Goal: Task Accomplishment & Management: Complete application form

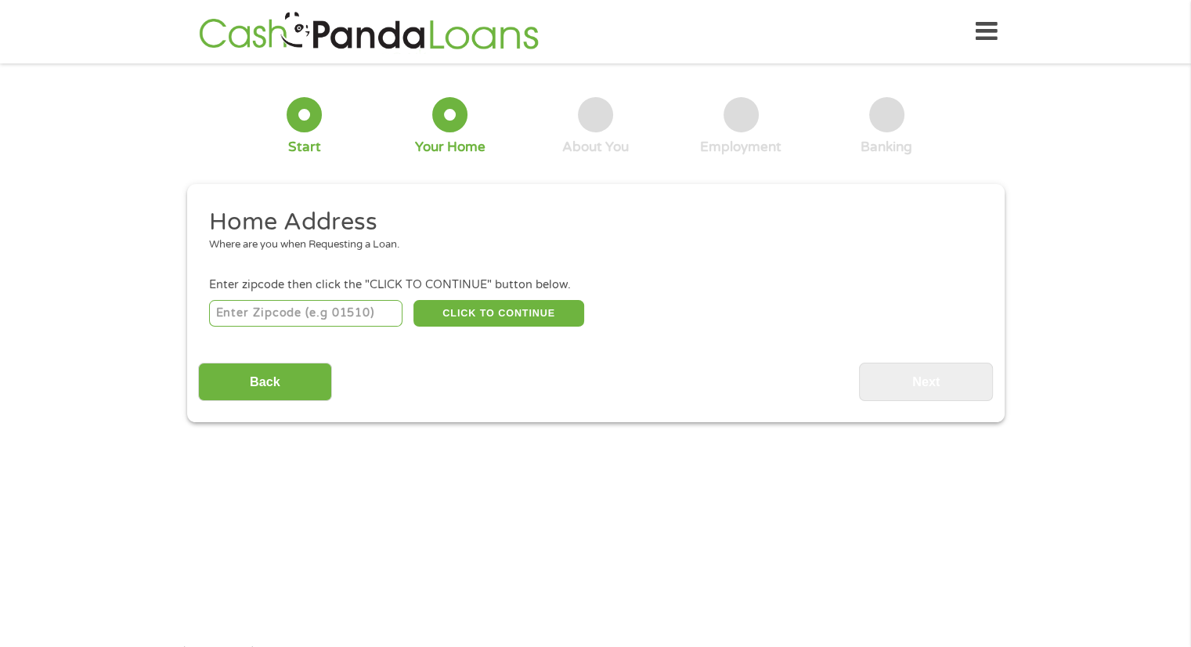
click at [255, 314] on input "number" at bounding box center [305, 313] width 193 height 27
type input "03102"
click at [523, 312] on button "CLICK TO CONTINUE" at bounding box center [498, 313] width 171 height 27
type input "03102"
type input "[GEOGRAPHIC_DATA]"
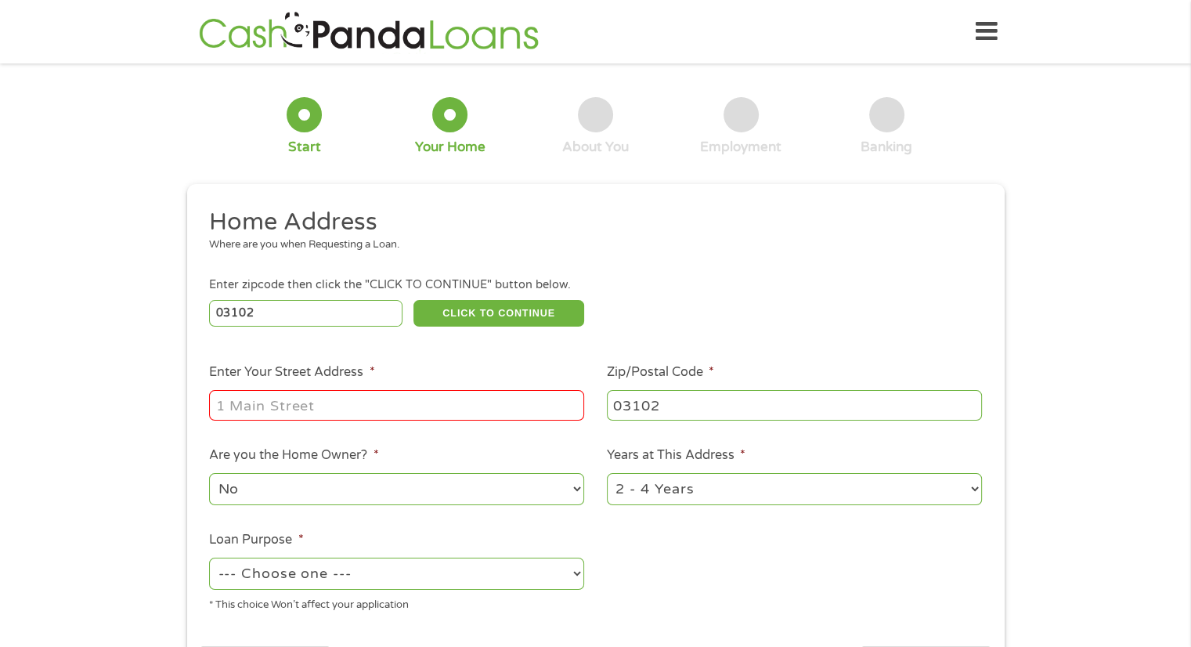
click at [518, 282] on div "Enter zipcode then click the "CLICK TO CONTINUE" button below." at bounding box center [595, 284] width 772 height 17
click at [238, 398] on input "Enter Your Street Address *" at bounding box center [396, 405] width 375 height 30
type input "[STREET_ADDRESS]"
click at [974, 491] on select "1 Year or less 1 - 2 Years 2 - 4 Years Over 4 Years" at bounding box center [794, 489] width 375 height 32
select select "60months"
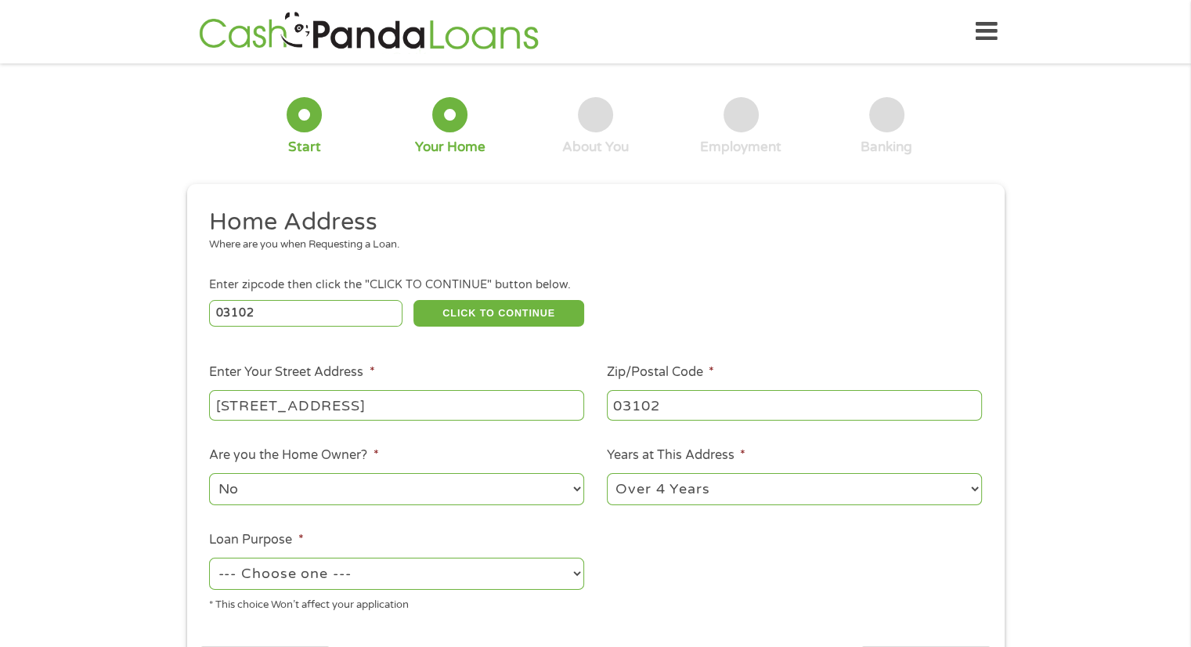
click at [607, 474] on select "1 Year or less 1 - 2 Years 2 - 4 Years Over 4 Years" at bounding box center [794, 489] width 375 height 32
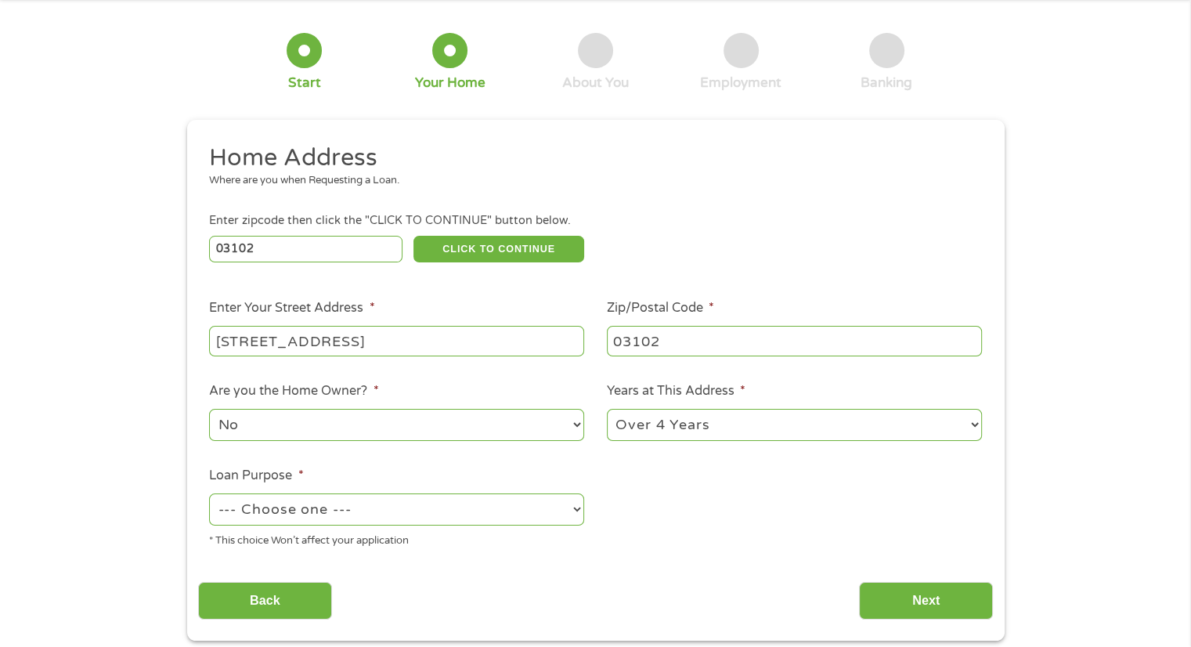
scroll to position [63, 0]
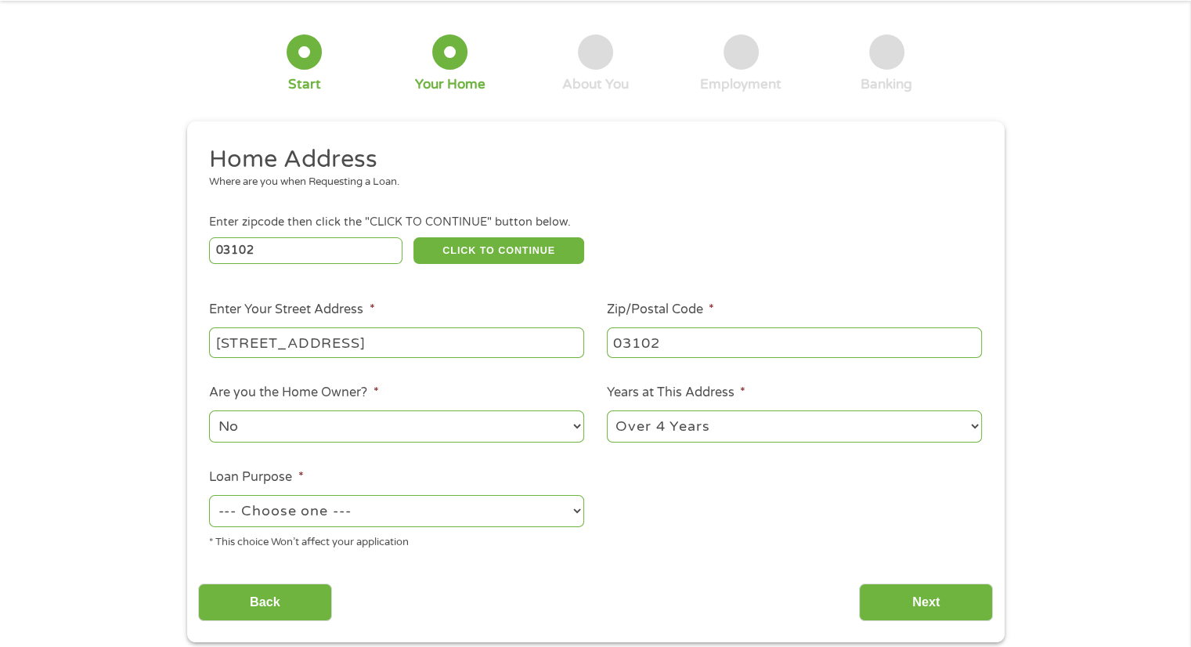
click at [574, 511] on select "--- Choose one --- Pay Bills Debt Consolidation Home Improvement Major Purchase…" at bounding box center [396, 511] width 375 height 32
select select "medicalexpenses"
click at [209, 496] on select "--- Choose one --- Pay Bills Debt Consolidation Home Improvement Major Purchase…" at bounding box center [396, 511] width 375 height 32
click at [926, 597] on input "Next" at bounding box center [926, 602] width 134 height 38
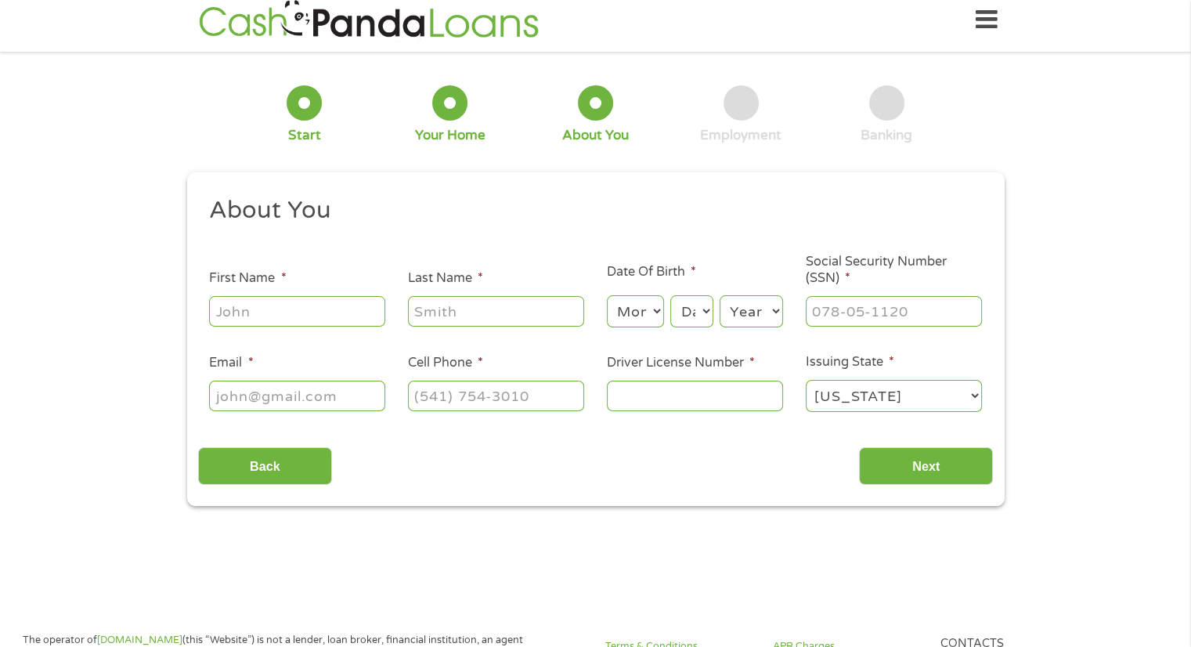
scroll to position [0, 0]
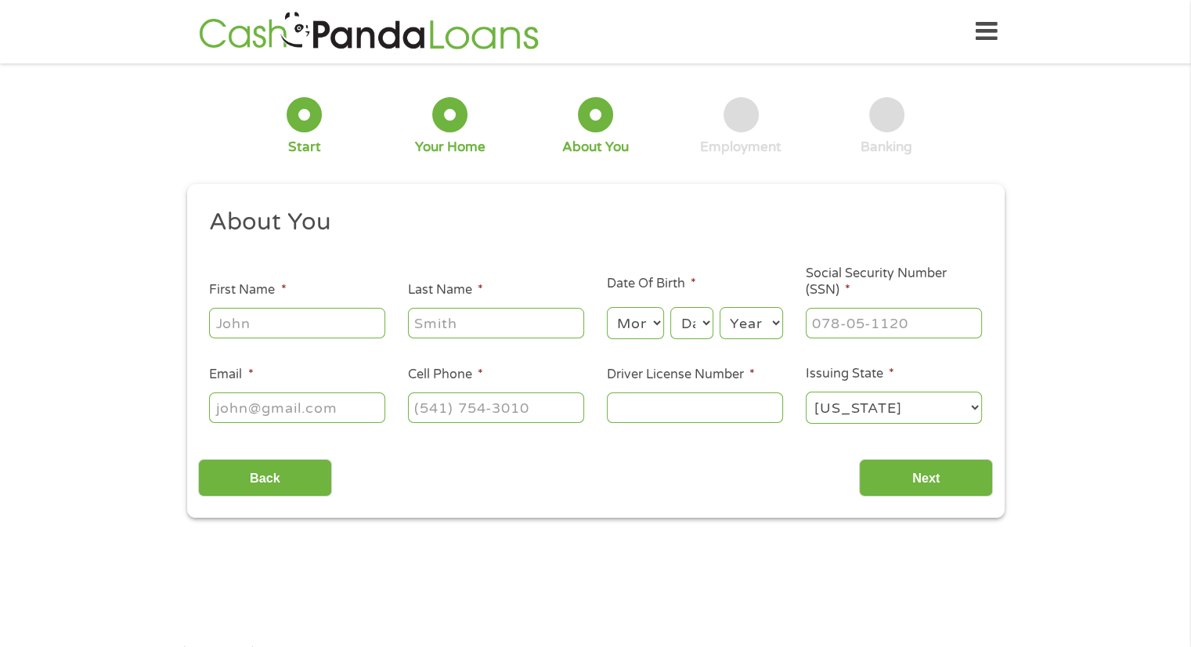
click at [925, 580] on main "1 Start 2 Your Home 3 About You 4 Employment 5 Banking 6 This field is hidden w…" at bounding box center [595, 338] width 1191 height 528
click at [146, 364] on div "1 Start 2 Your Home 3 About You 4 Employment 5 Banking 6 This field is hidden w…" at bounding box center [595, 295] width 1191 height 443
click at [147, 367] on div "1 Start 2 Your Home 3 About You 4 Employment 5 Banking 6 This field is hidden w…" at bounding box center [595, 295] width 1191 height 443
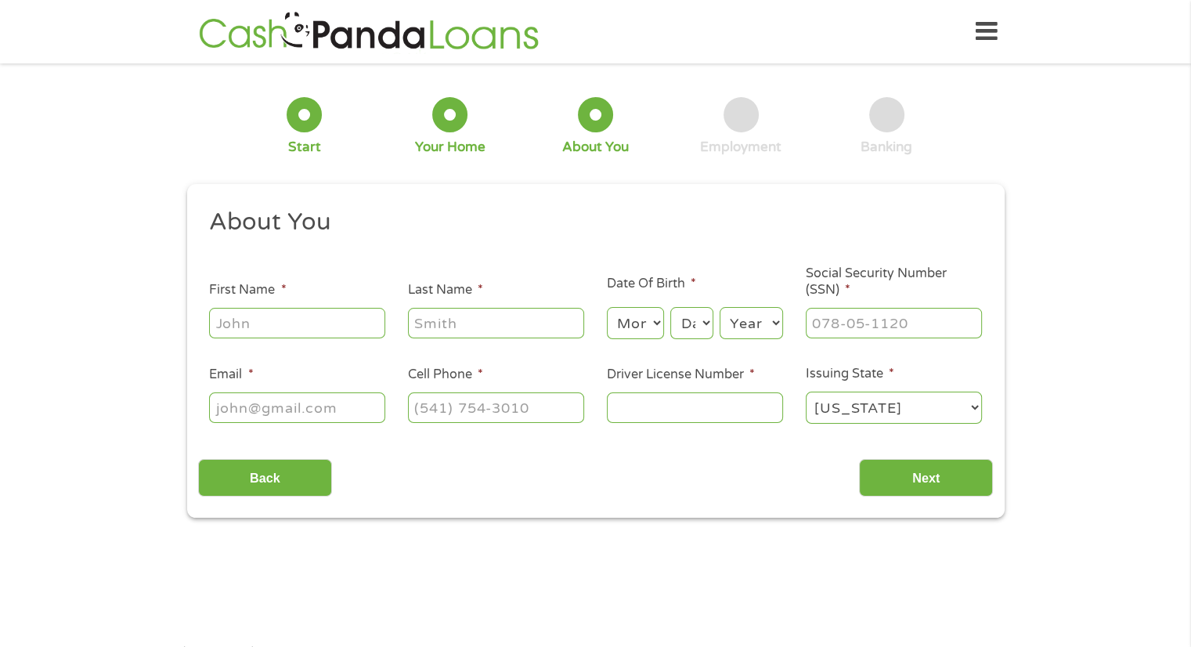
click at [137, 301] on div "1 Start 2 Your Home 3 About You 4 Employment 5 Banking 6 This field is hidden w…" at bounding box center [595, 295] width 1191 height 443
click at [217, 330] on input "First Name *" at bounding box center [297, 323] width 176 height 30
type input "[PERSON_NAME]"
type input "[EMAIL_ADDRESS][DOMAIN_NAME]"
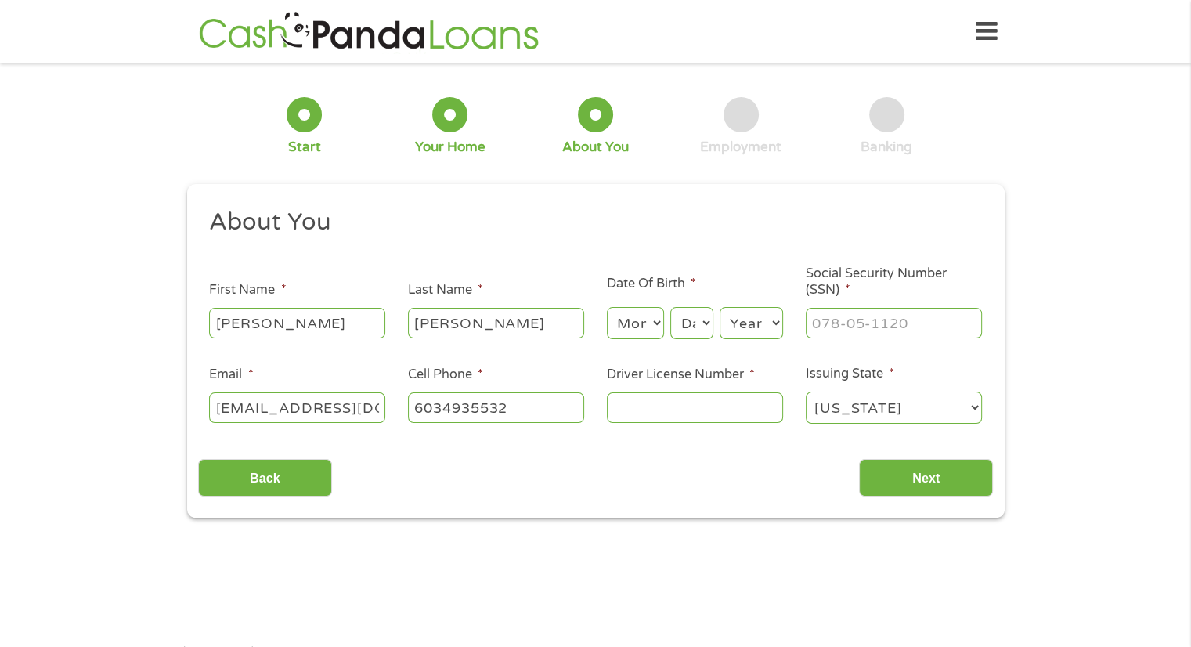
type input "[PHONE_NUMBER]"
click at [618, 321] on select "Month 1 2 3 4 5 6 7 8 9 10 11 12" at bounding box center [635, 323] width 57 height 32
select select "9"
click at [607, 308] on select "Month 1 2 3 4 5 6 7 8 9 10 11 12" at bounding box center [635, 323] width 57 height 32
click at [687, 321] on select "Day 1 2 3 4 5 6 7 8 9 10 11 12 13 14 15 16 17 18 19 20 21 22 23 24 25 26 27 28 …" at bounding box center [691, 323] width 42 height 32
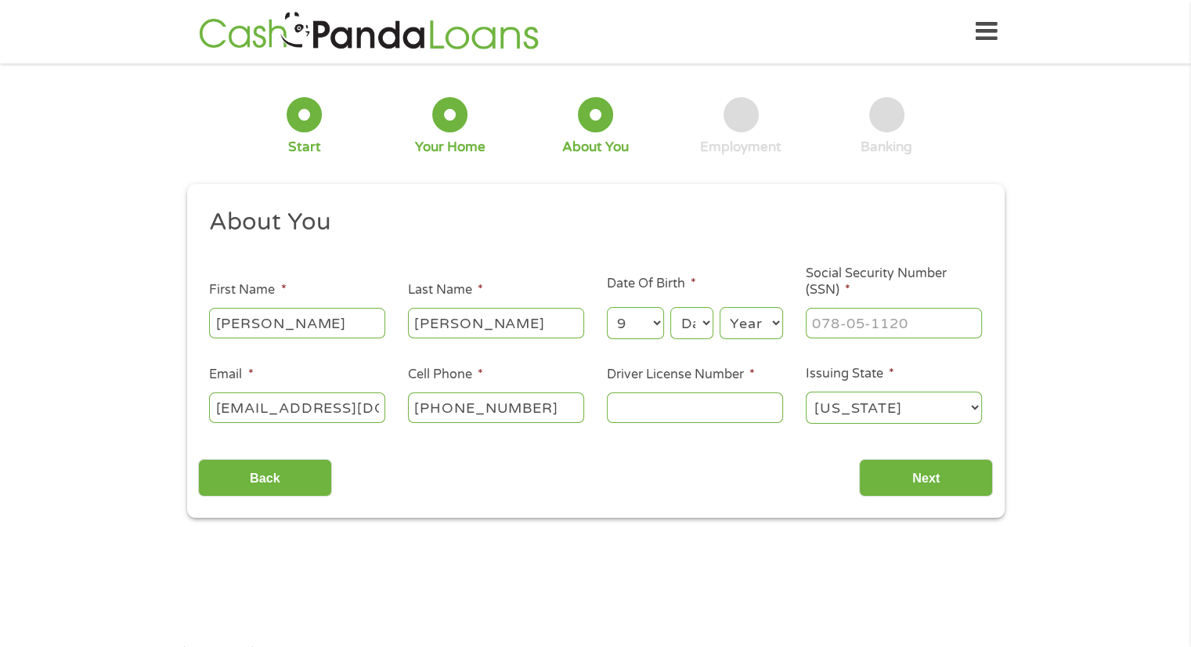
select select "4"
click at [670, 308] on select "Day 1 2 3 4 5 6 7 8 9 10 11 12 13 14 15 16 17 18 19 20 21 22 23 24 25 26 27 28 …" at bounding box center [691, 323] width 42 height 32
click at [749, 330] on select "Year [DATE] 2006 2005 2004 2003 2002 2001 2000 1999 1998 1997 1996 1995 1994 19…" at bounding box center [750, 323] width 63 height 32
select select "1966"
click at [719, 308] on select "Year [DATE] 2006 2005 2004 2003 2002 2001 2000 1999 1998 1997 1996 1995 1994 19…" at bounding box center [750, 323] width 63 height 32
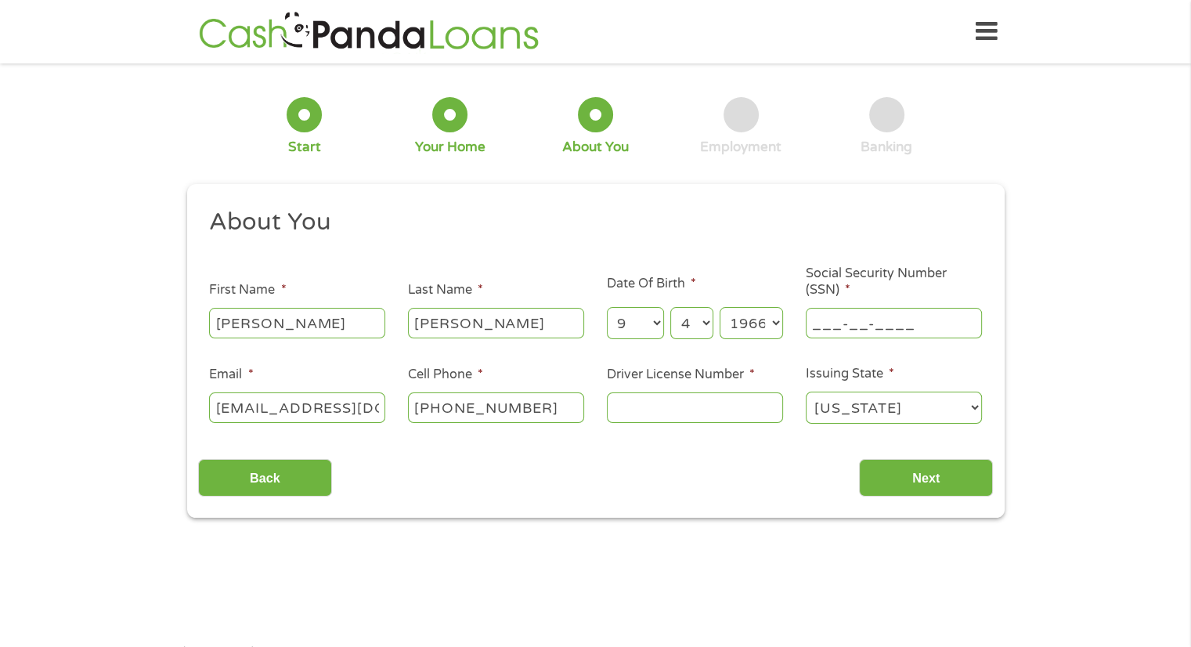
click at [823, 326] on input "___-__-____" at bounding box center [894, 323] width 176 height 30
type input "002-60-2861"
click at [636, 408] on input "Driver License Number *" at bounding box center [695, 407] width 176 height 30
type input "NHL11412812"
click at [945, 478] on input "Next" at bounding box center [926, 478] width 134 height 38
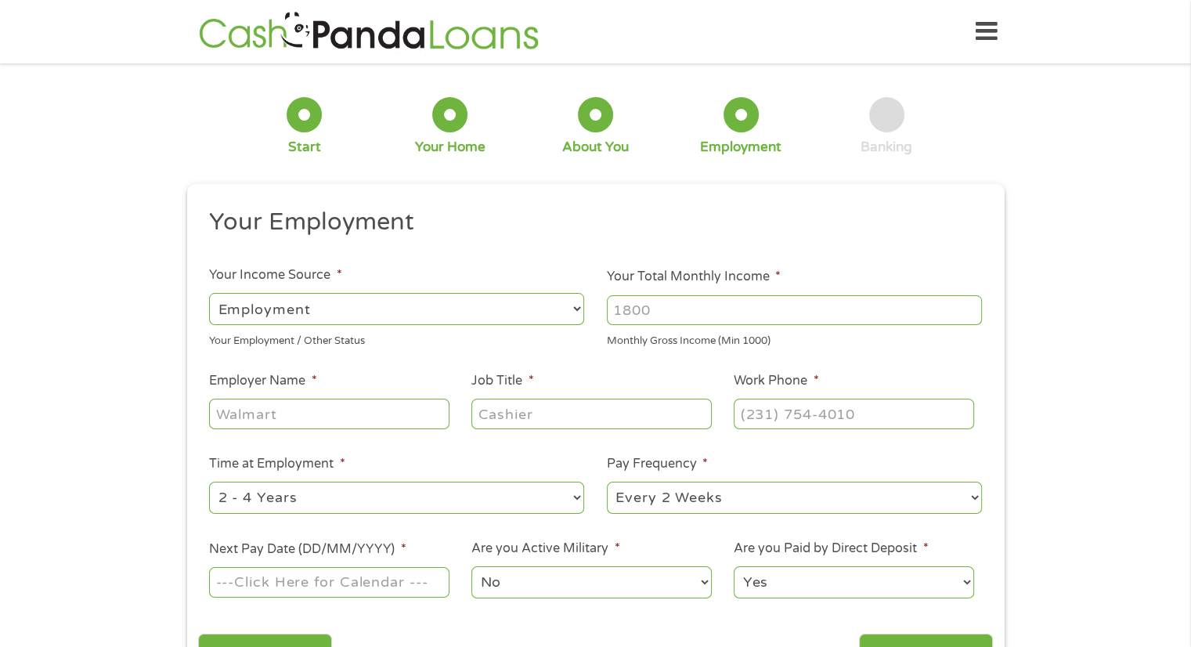
scroll to position [6, 6]
click at [656, 306] on input "Your Total Monthly Income *" at bounding box center [794, 310] width 375 height 30
type input "5500"
click at [265, 416] on input "Employer Name *" at bounding box center [329, 413] width 240 height 30
click at [240, 367] on ul "Your Employment Your Income Source * --- Choose one --- Employment [DEMOGRAPHIC…" at bounding box center [595, 410] width 795 height 406
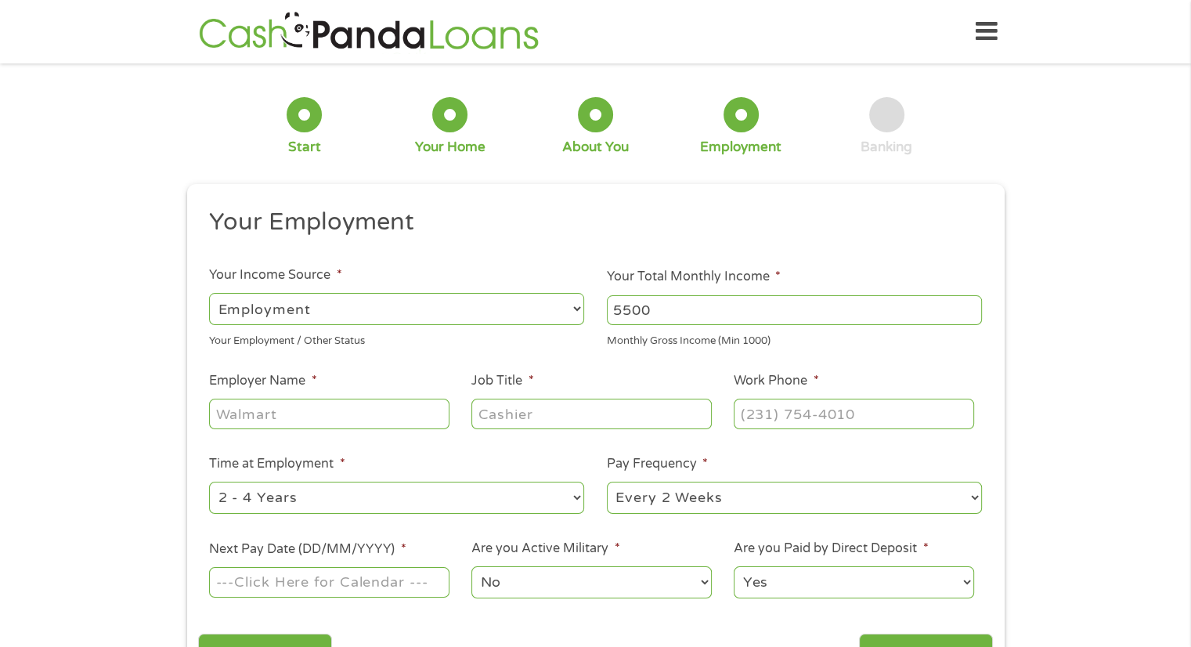
click at [231, 411] on input "Employer Name *" at bounding box center [329, 413] width 240 height 30
click at [226, 395] on li "Employer Name *" at bounding box center [329, 401] width 262 height 60
click at [240, 424] on input "Employer Name *" at bounding box center [329, 413] width 240 height 30
click at [240, 424] on input "d" at bounding box center [329, 413] width 240 height 30
type input "d"
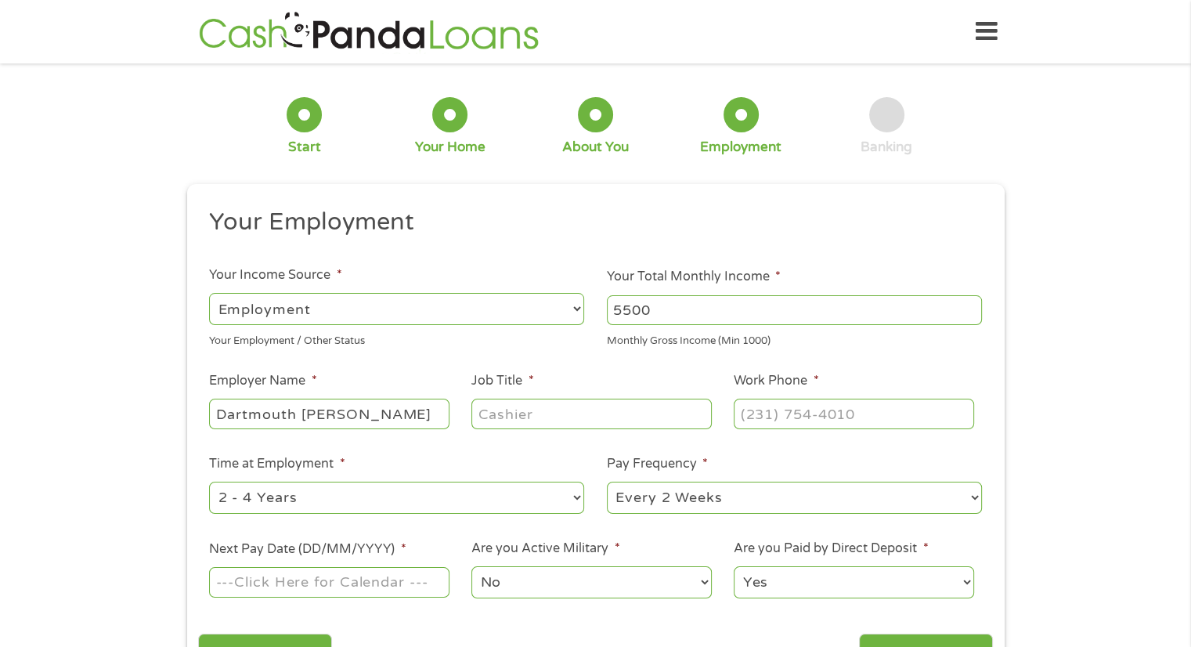
type input "Dartmouth [PERSON_NAME]"
click at [514, 420] on input "Job Title *" at bounding box center [591, 413] width 240 height 30
type input "secretary"
click at [753, 420] on input "(___) ___-____" at bounding box center [854, 413] width 240 height 30
type input "[PHONE_NUMBER]"
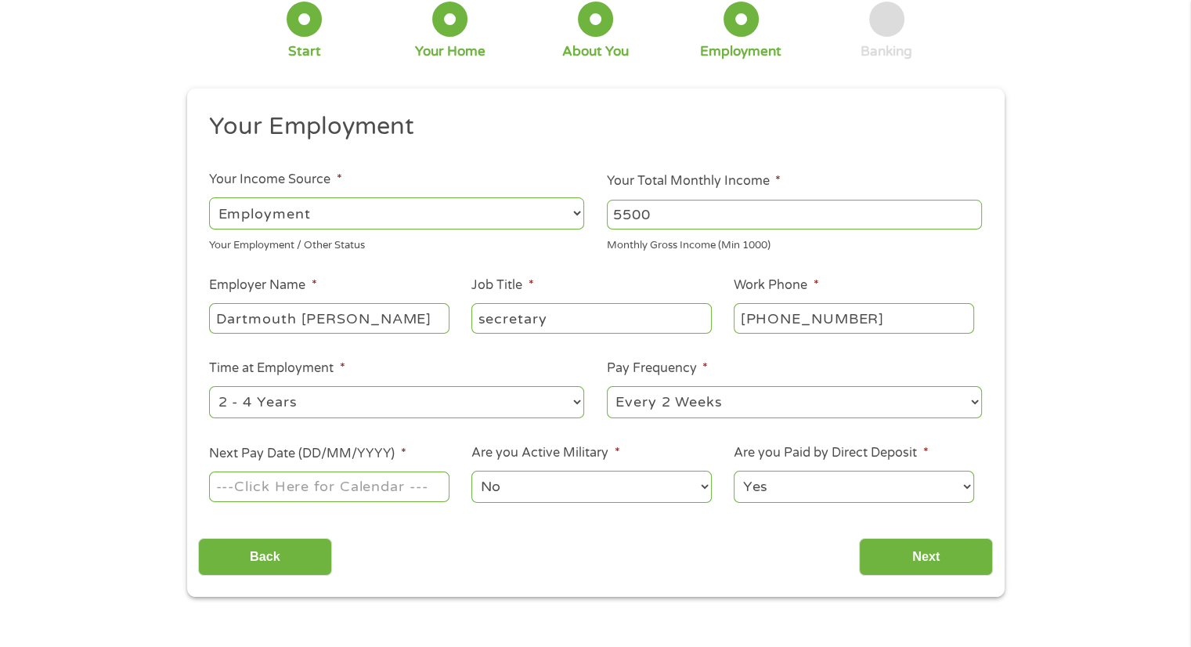
scroll to position [110, 0]
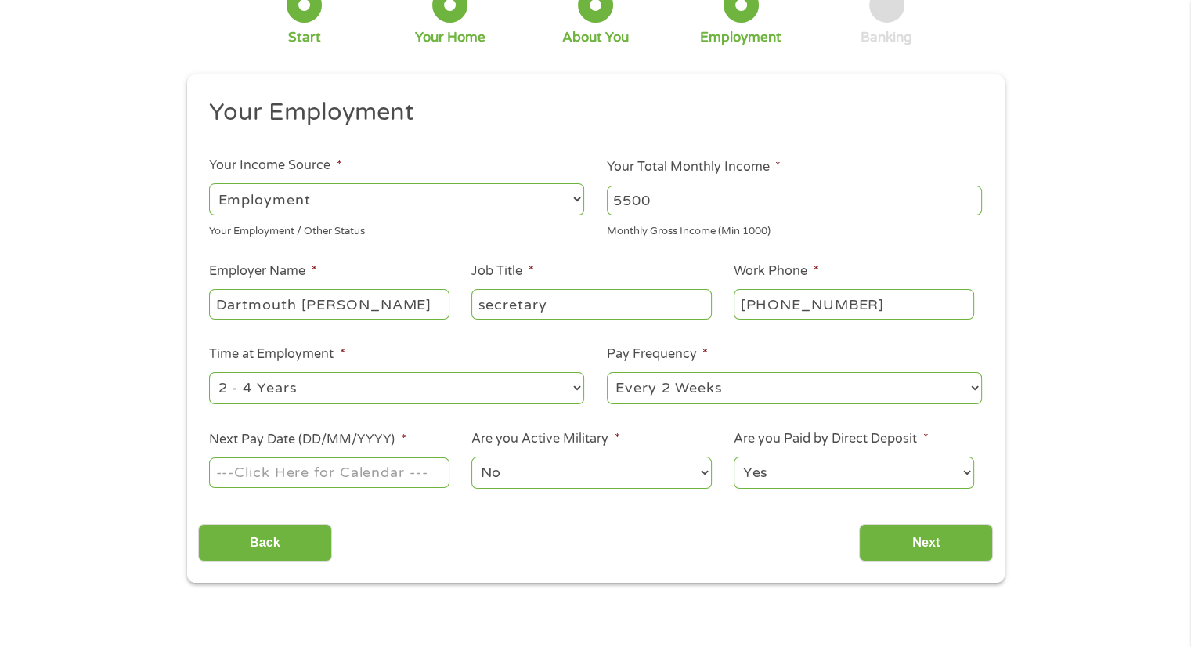
click at [251, 483] on input "Next Pay Date (DD/MM/YYYY) *" at bounding box center [329, 472] width 240 height 30
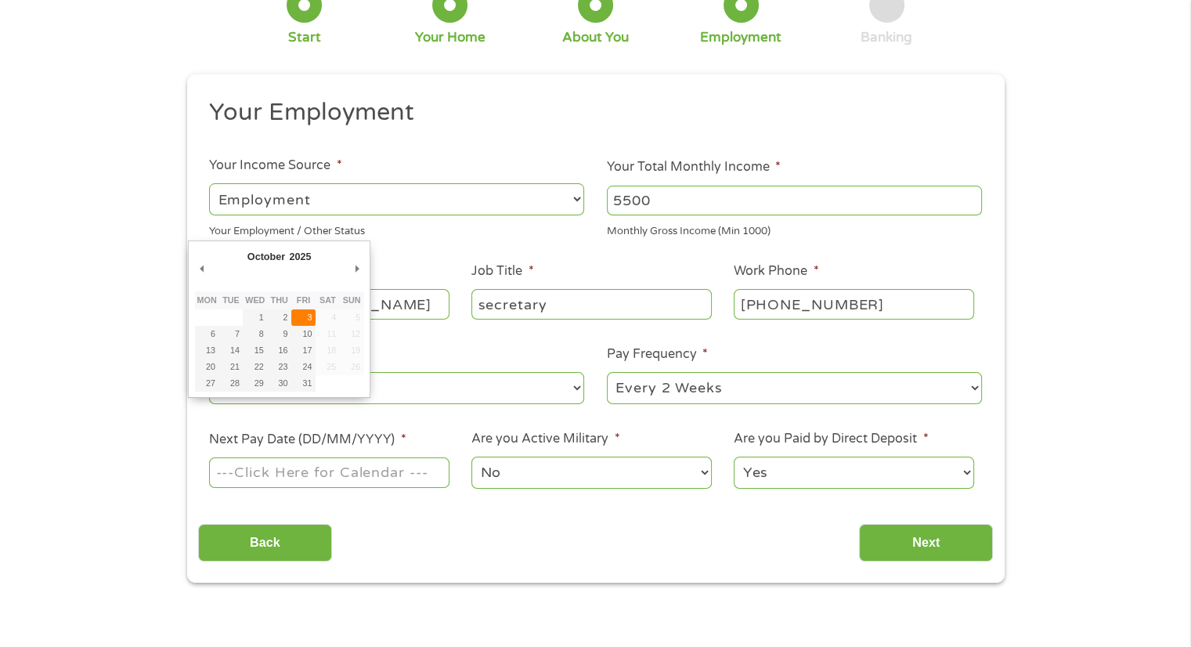
type input "[DATE]"
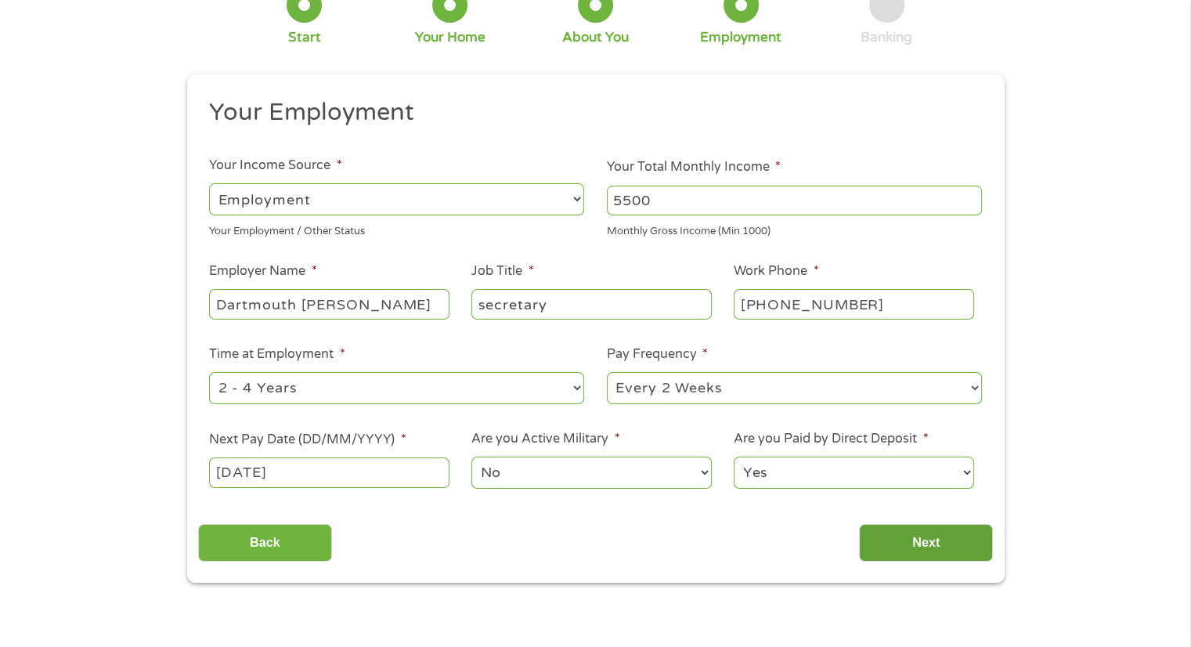
click at [936, 539] on input "Next" at bounding box center [926, 543] width 134 height 38
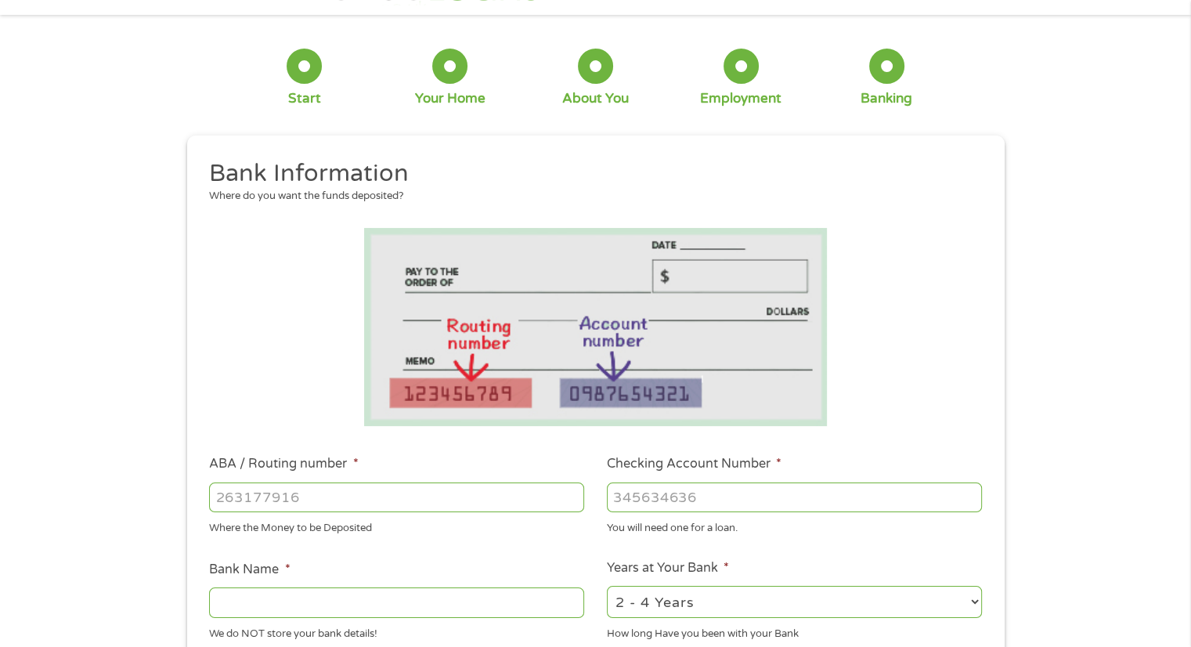
scroll to position [0, 0]
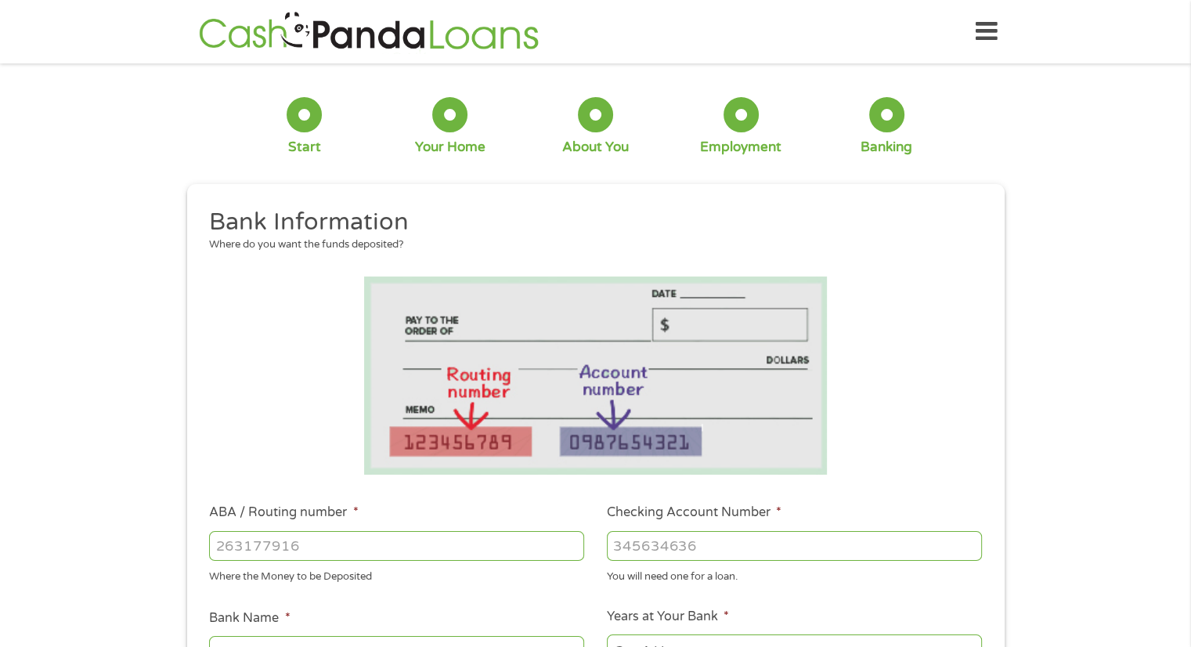
click at [238, 539] on input "ABA / Routing number *" at bounding box center [396, 546] width 375 height 30
type input "211489656"
type input "SERVICE CREDIT UNION"
type input "211489656"
click at [632, 543] on input "Checking Account Number *" at bounding box center [794, 546] width 375 height 30
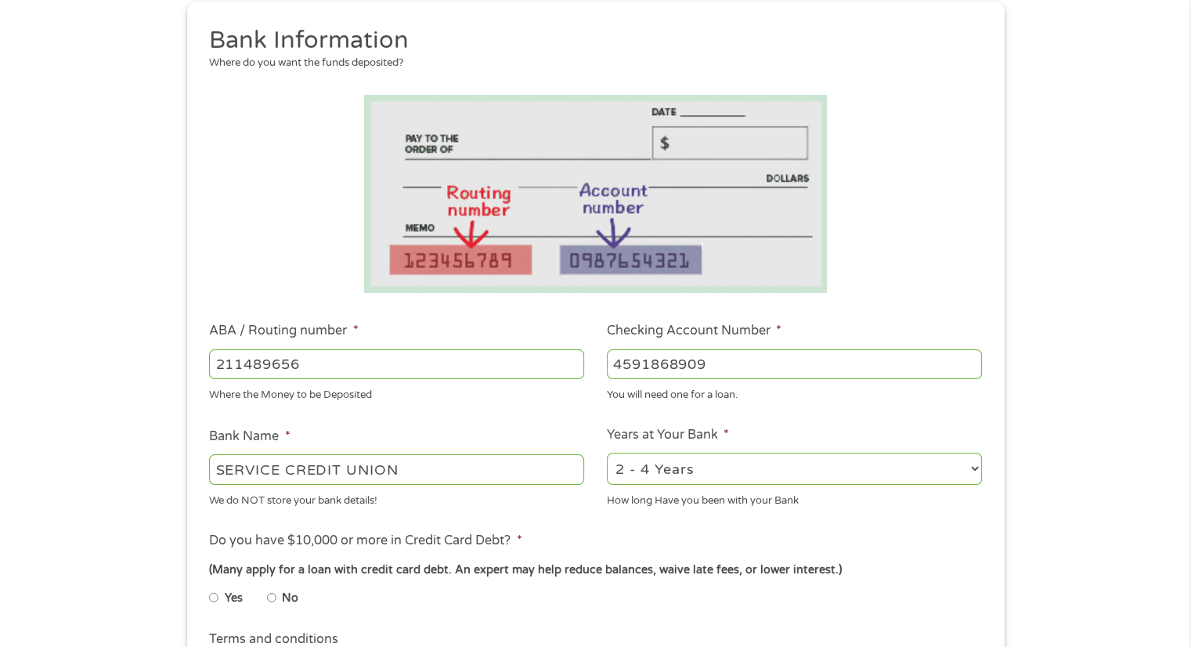
scroll to position [185, 0]
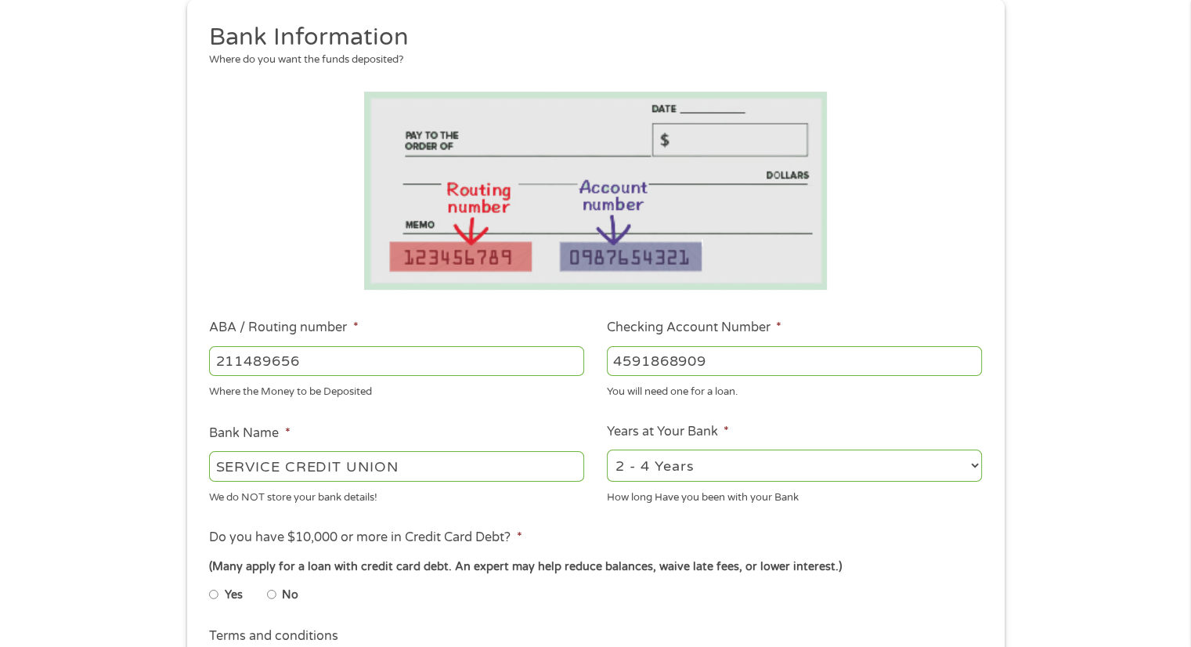
type input "4591868909"
click at [975, 467] on select "2 - 4 Years 6 - 12 Months 1 - 2 Years Over 4 Years" at bounding box center [794, 465] width 375 height 32
select select "60months"
click at [607, 450] on select "2 - 4 Years 6 - 12 Months 1 - 2 Years Over 4 Years" at bounding box center [794, 465] width 375 height 32
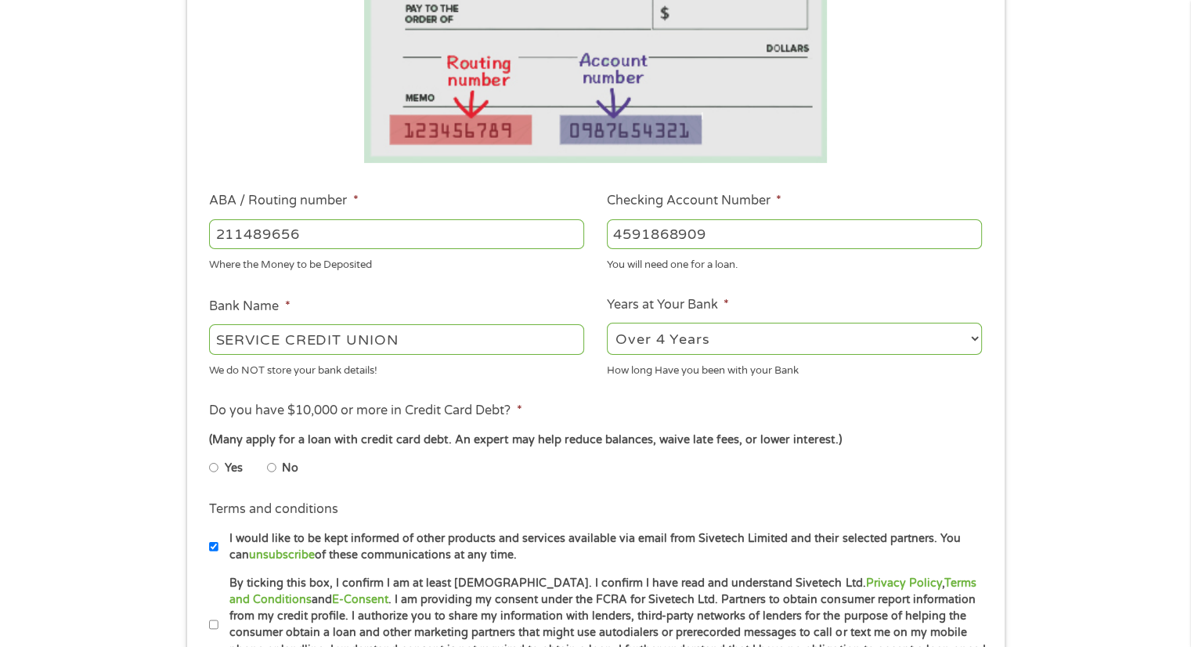
scroll to position [328, 0]
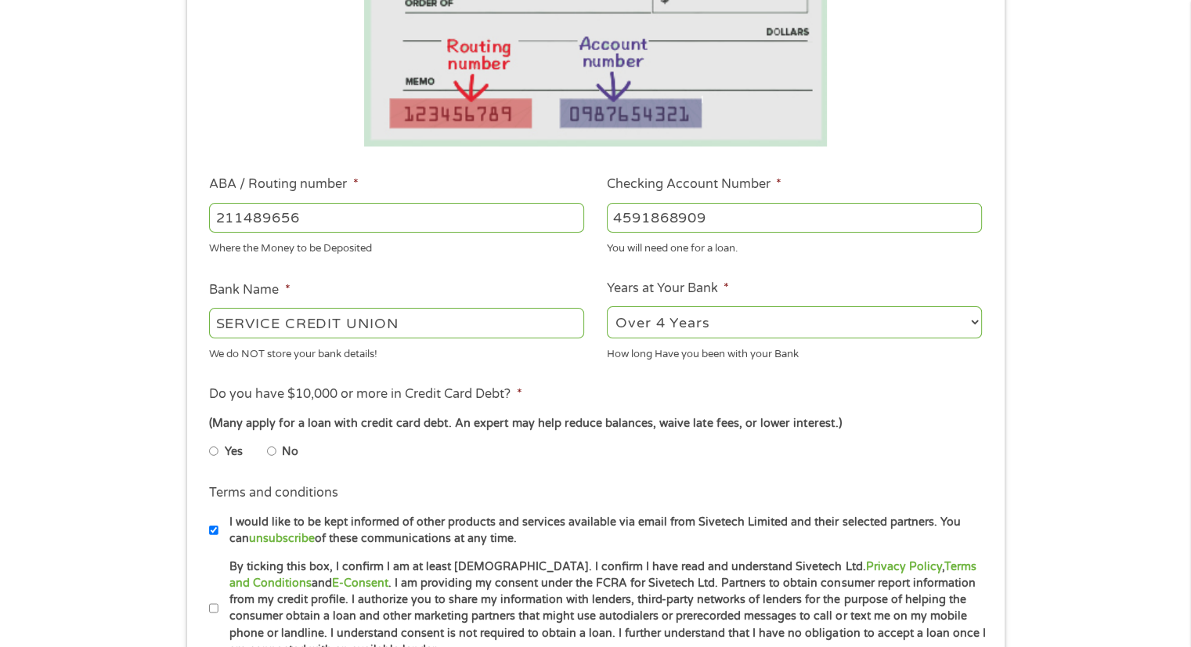
click at [272, 452] on input "No" at bounding box center [271, 450] width 9 height 25
radio input "true"
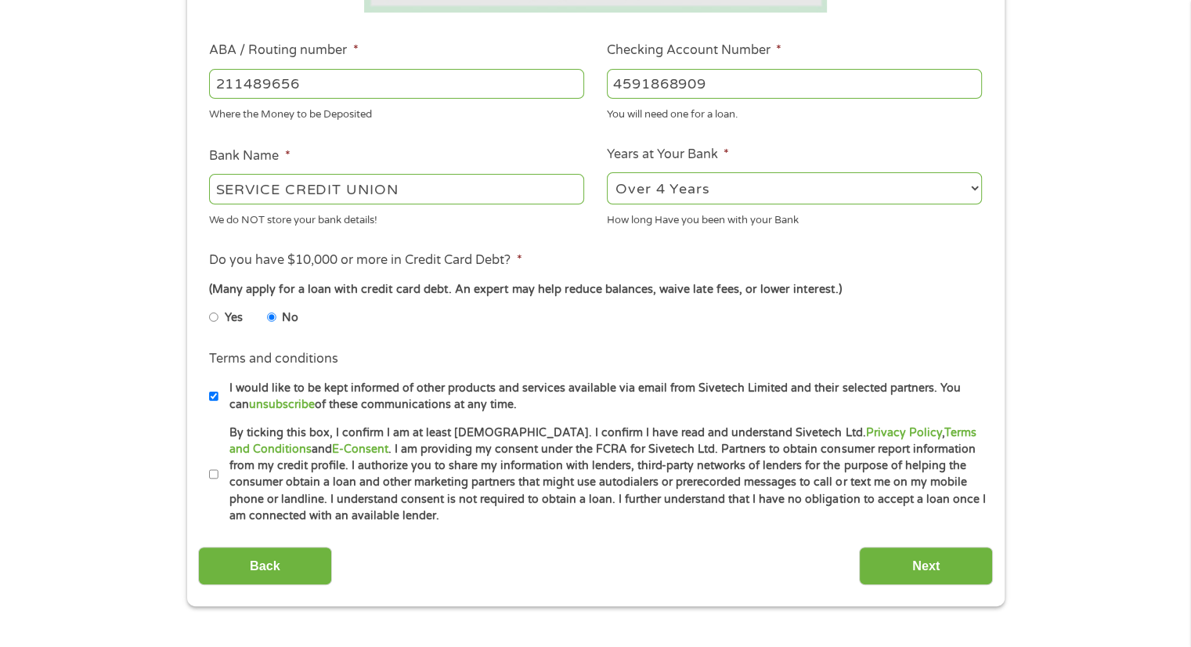
scroll to position [463, 0]
click at [213, 470] on input "By ticking this box, I confirm I am at least [DEMOGRAPHIC_DATA]. I confirm I ha…" at bounding box center [213, 473] width 9 height 25
checkbox input "true"
click at [914, 567] on input "Next" at bounding box center [926, 565] width 134 height 38
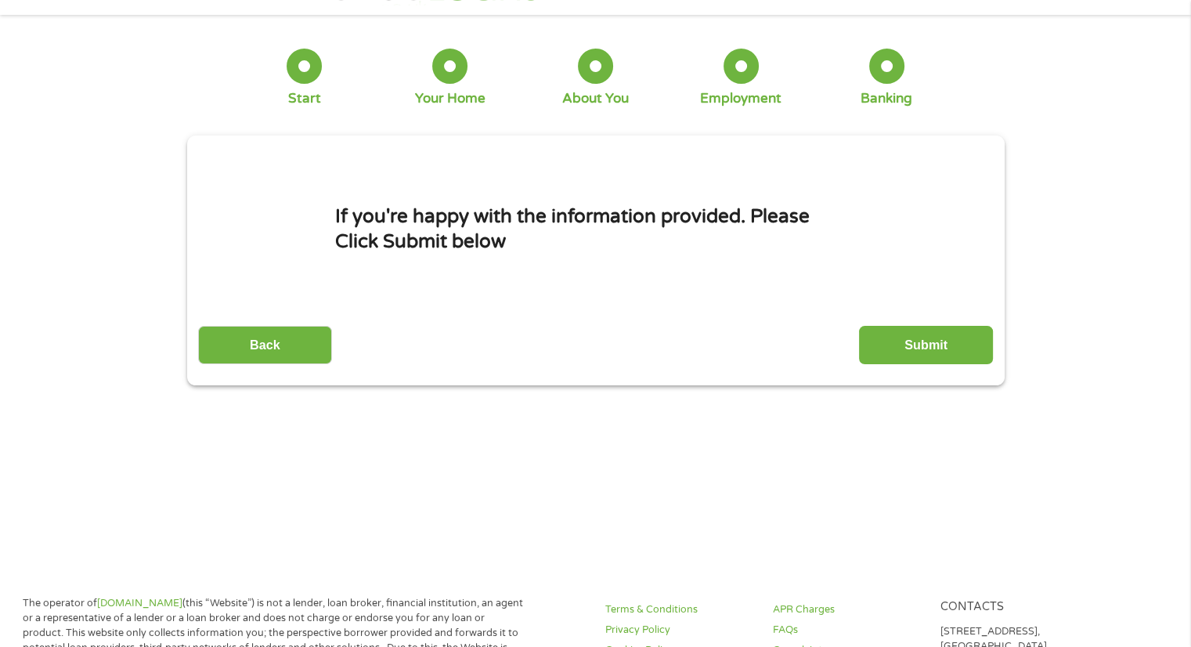
scroll to position [0, 0]
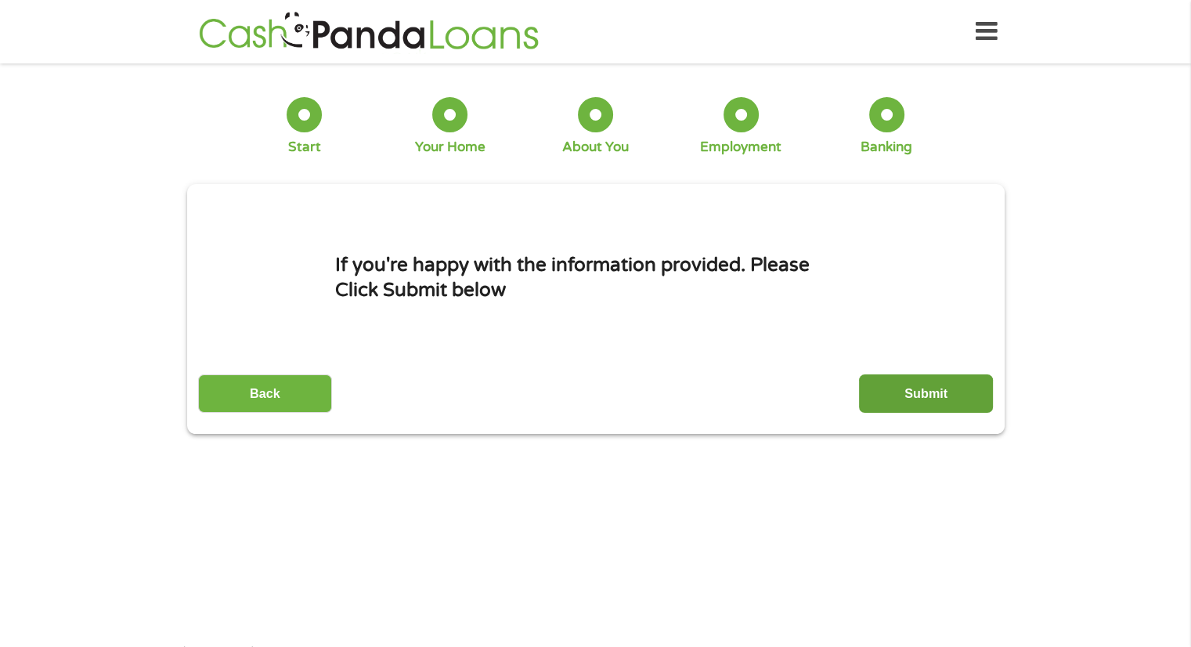
click at [930, 389] on input "Submit" at bounding box center [926, 393] width 134 height 38
